Goal: Information Seeking & Learning: Learn about a topic

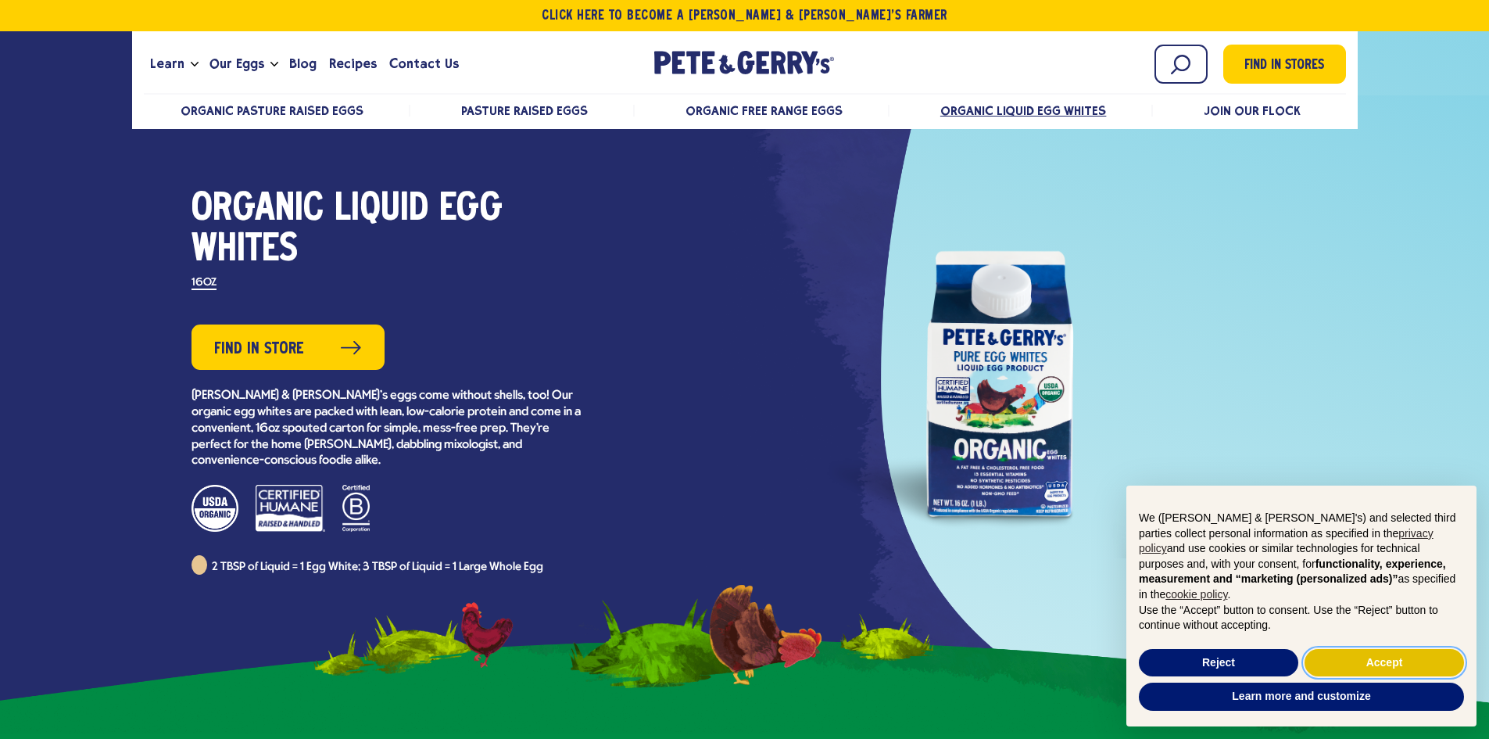
click at [1403, 670] on button "Accept" at bounding box center [1383, 663] width 159 height 28
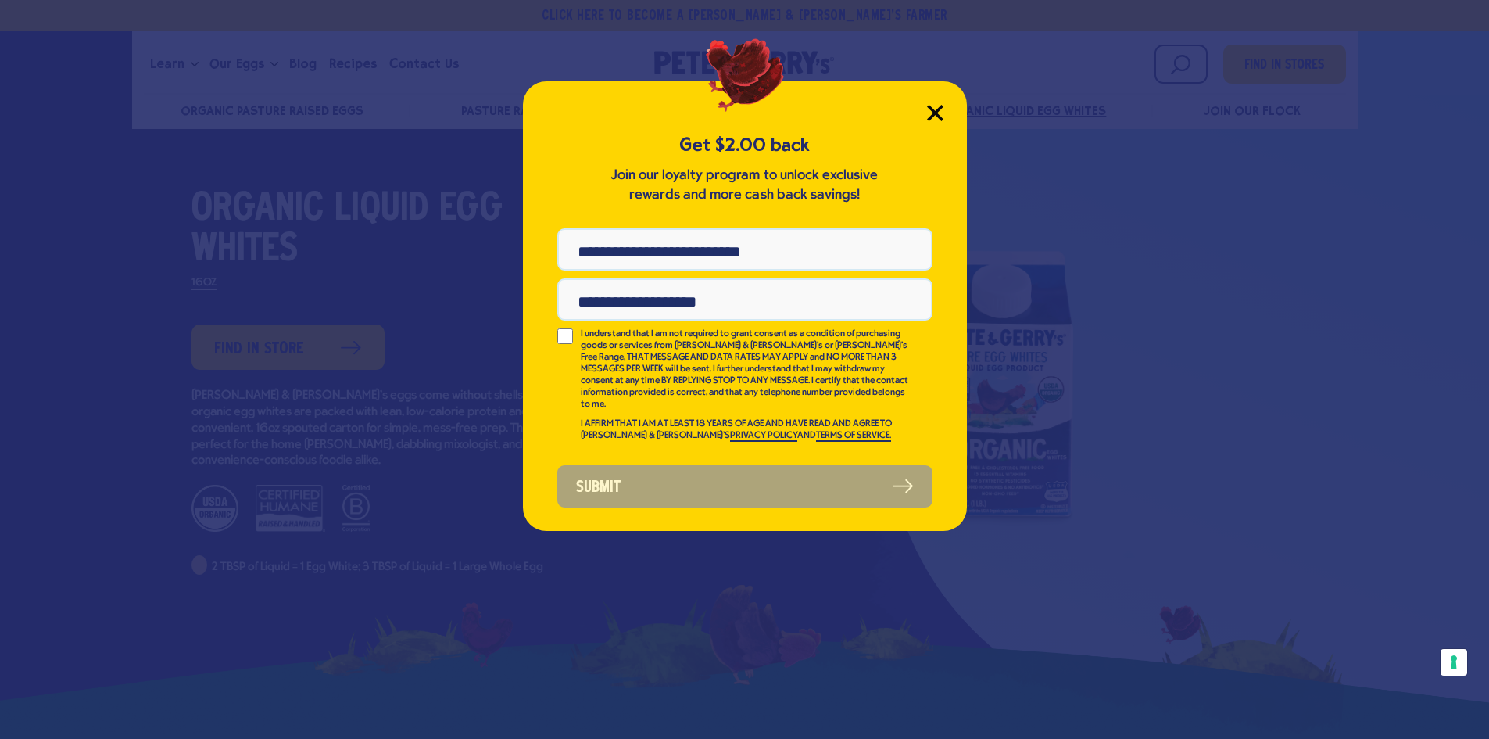
click at [943, 113] on icon "Close Modal" at bounding box center [935, 113] width 16 height 16
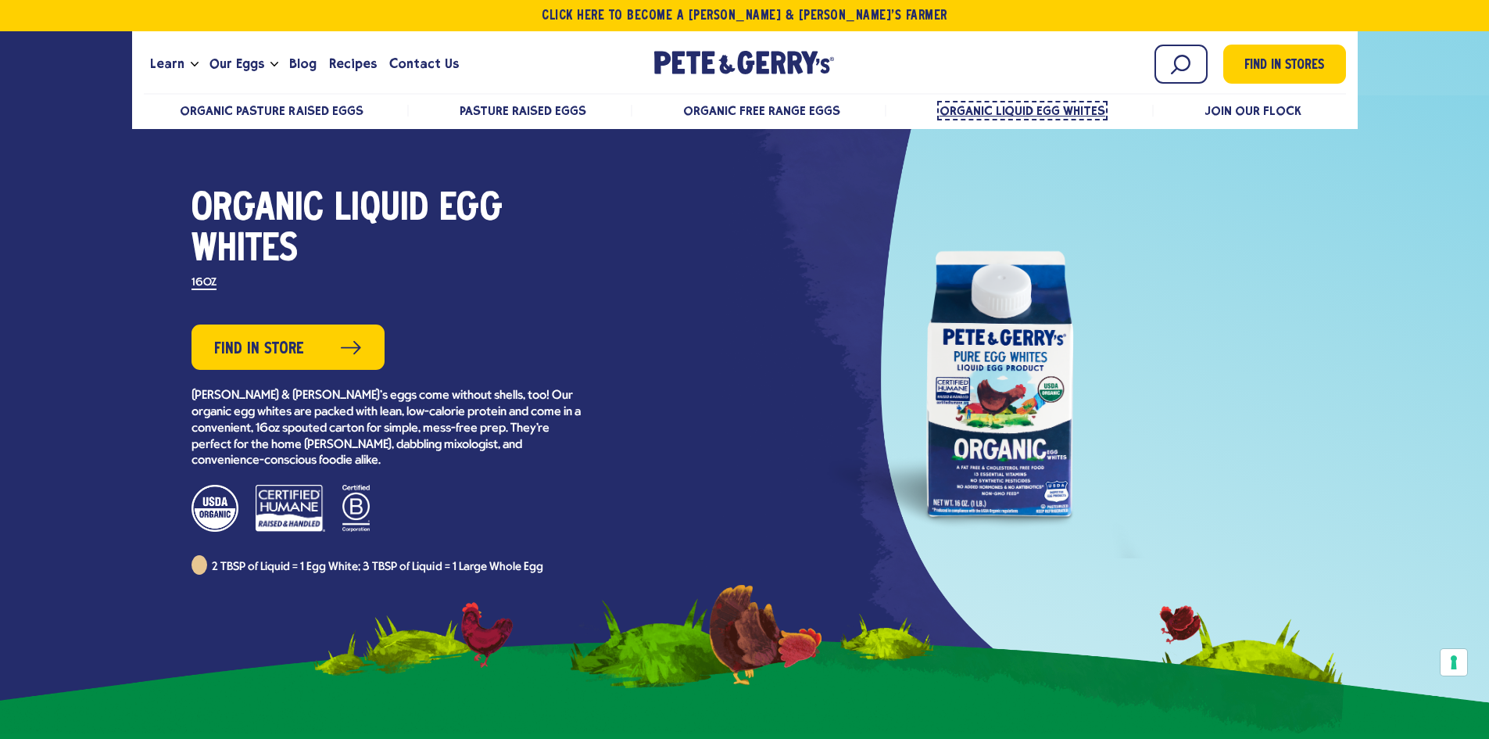
click at [1025, 113] on span "Organic Liquid Egg Whites" at bounding box center [1022, 110] width 166 height 15
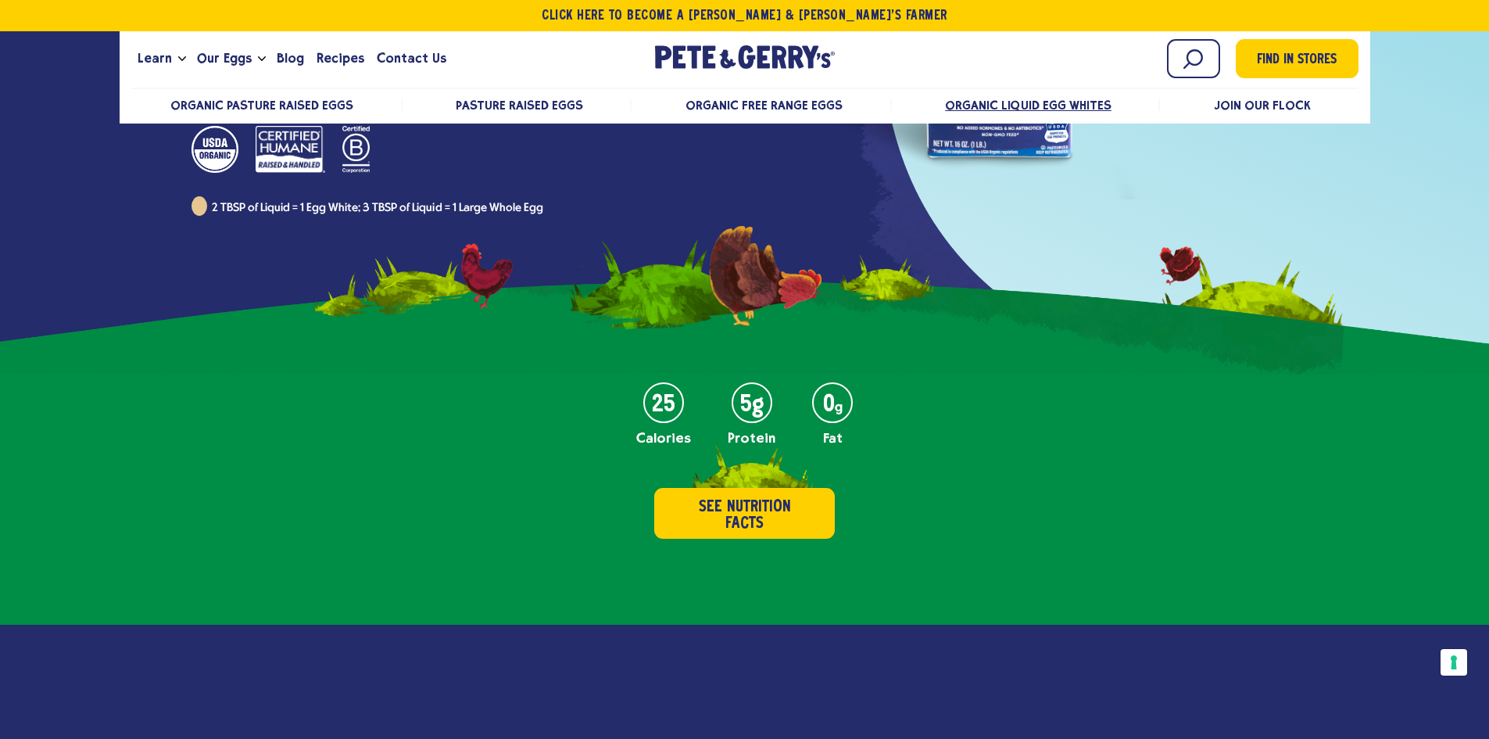
scroll to position [391, 0]
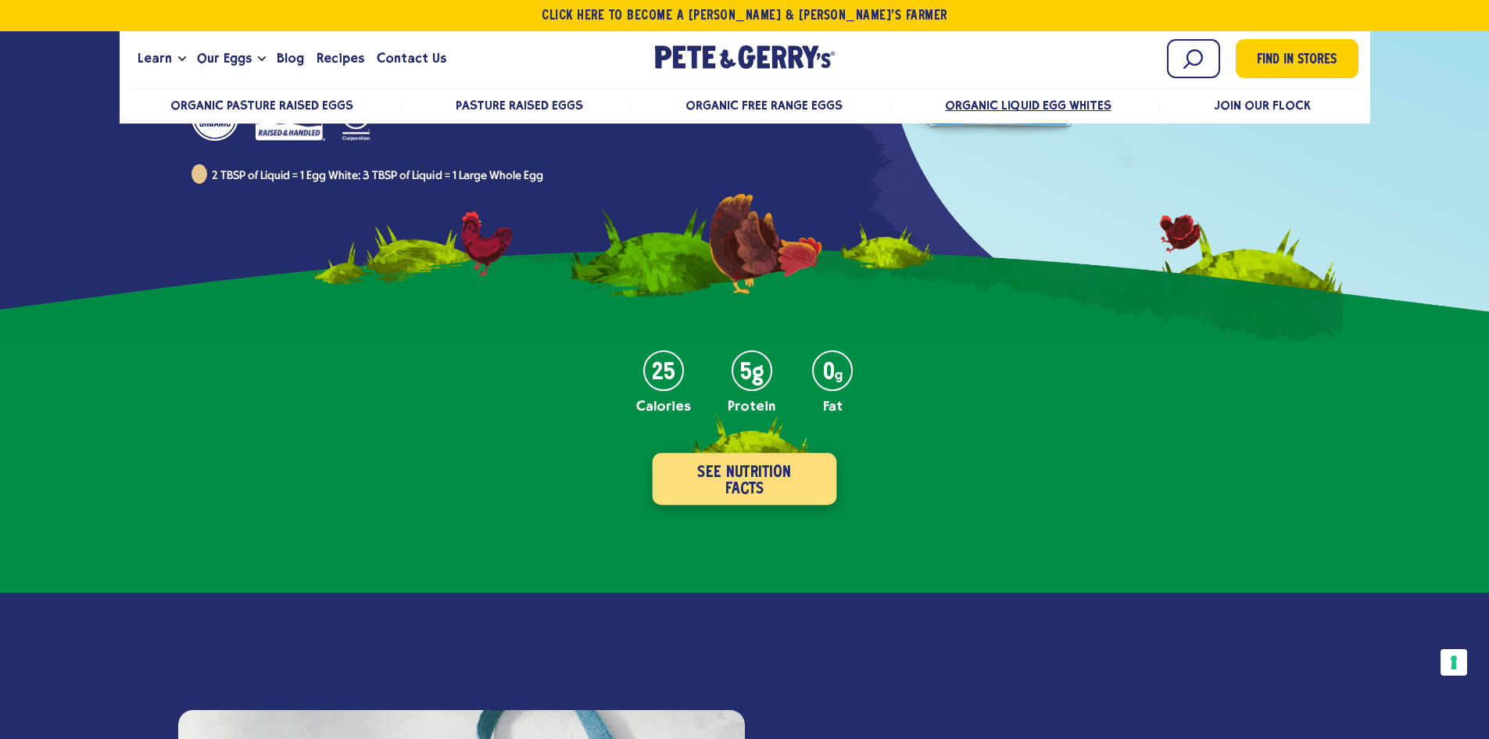
click at [763, 473] on button "See Nutrition Facts" at bounding box center [745, 479] width 184 height 52
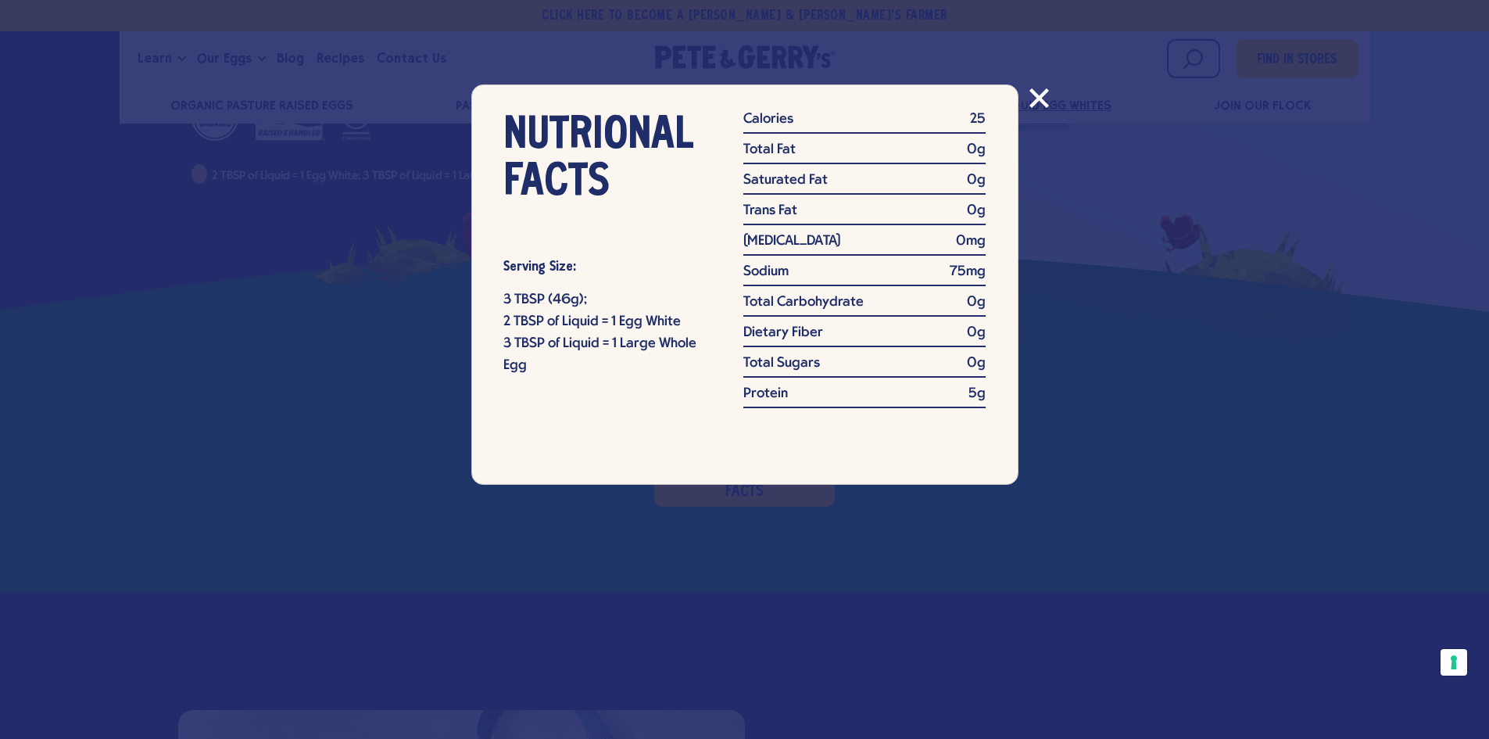
click at [1032, 96] on icon "Close modal" at bounding box center [1039, 98] width 20 height 20
